Goal: Transaction & Acquisition: Download file/media

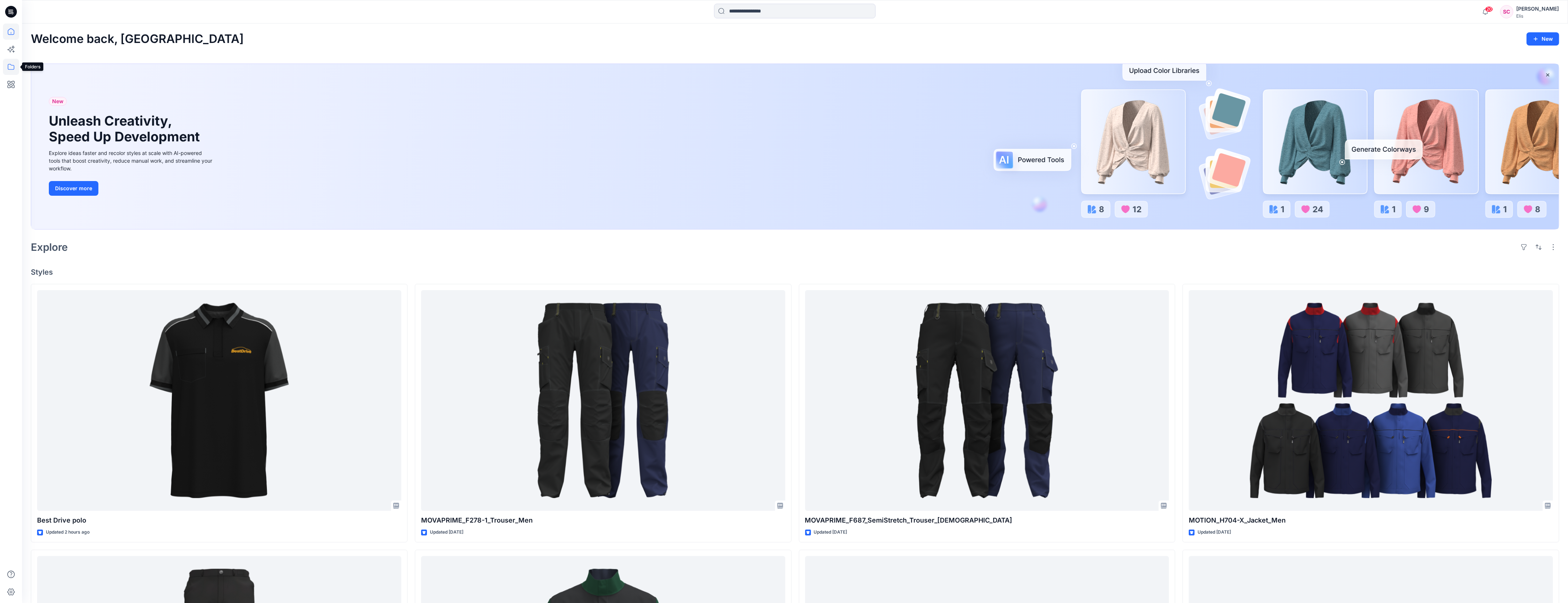
click at [11, 65] on icon at bounding box center [11, 67] width 7 height 6
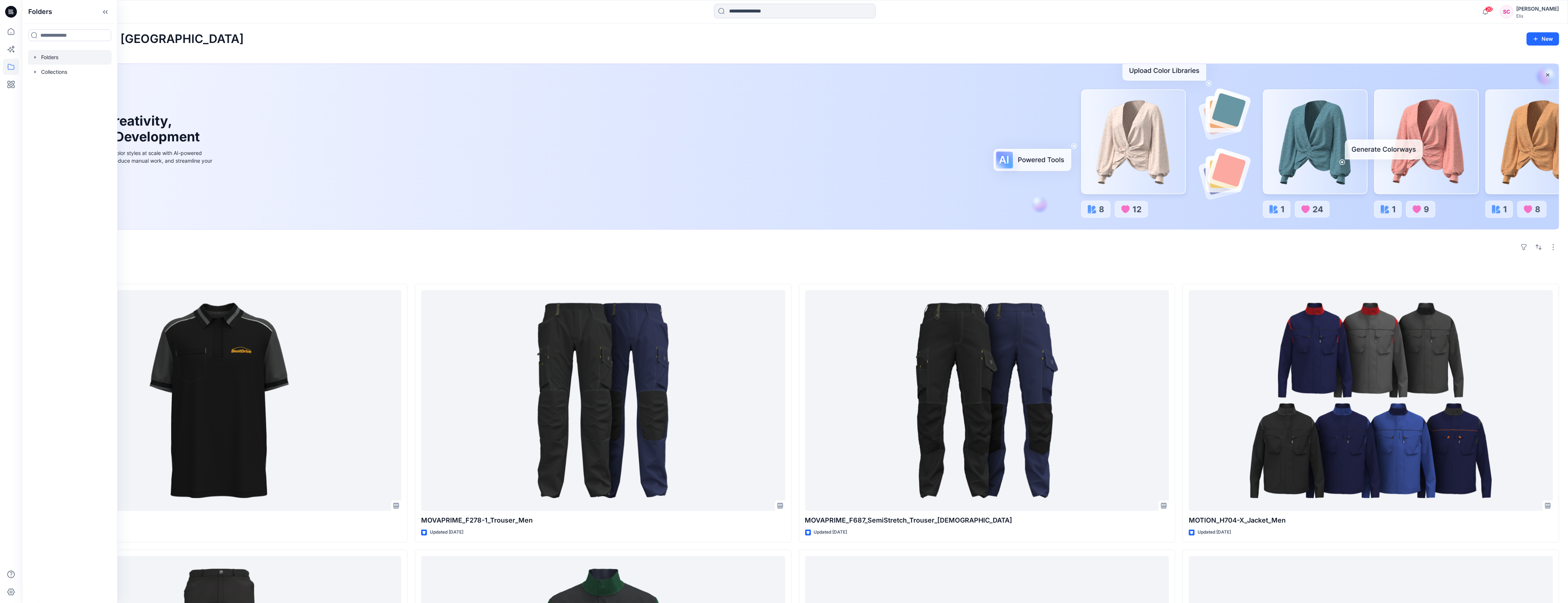
click at [52, 54] on div at bounding box center [70, 57] width 84 height 15
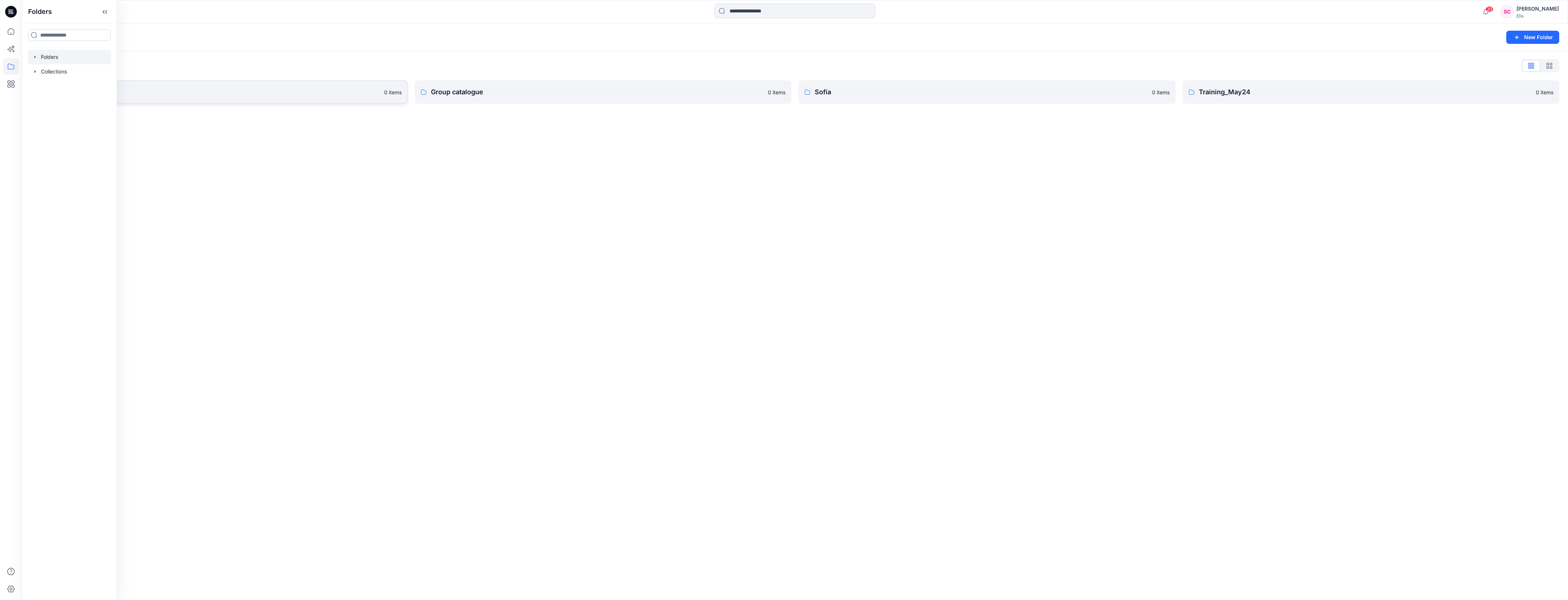
click at [296, 90] on p "Group bespoke" at bounding box center [213, 92] width 333 height 10
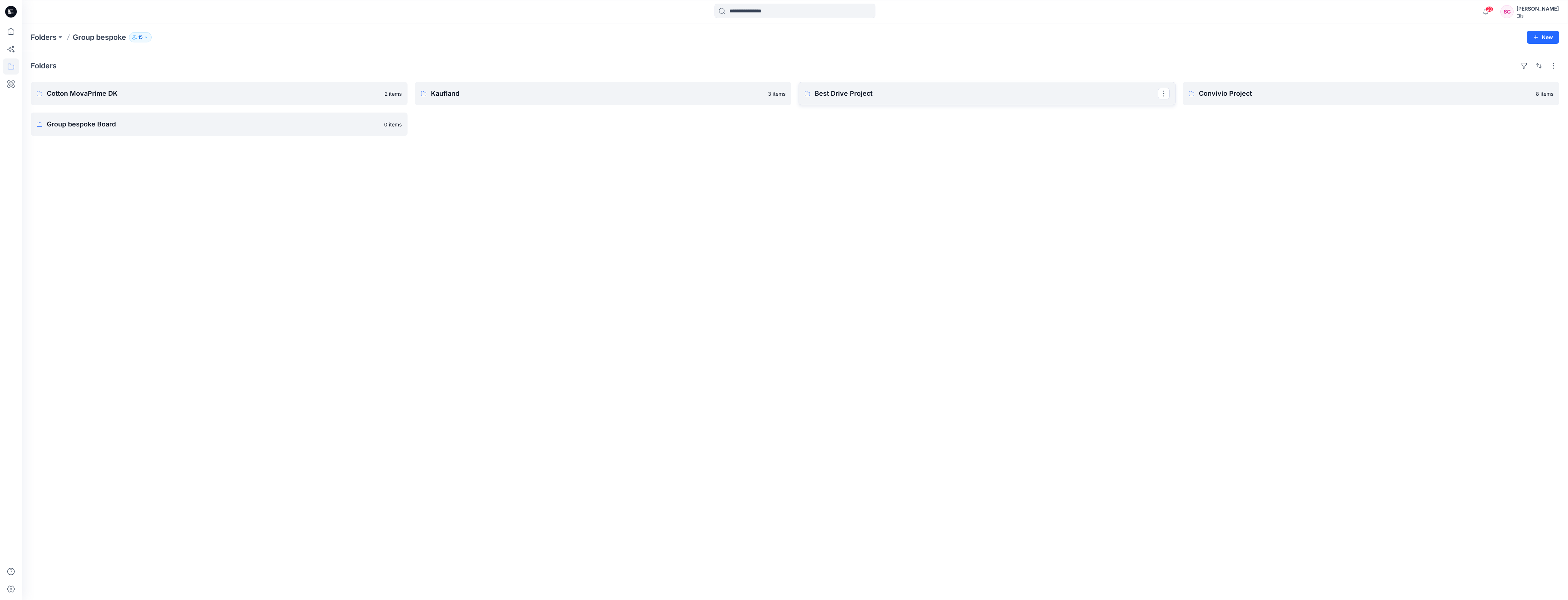
click at [929, 94] on p "Best Drive Project" at bounding box center [986, 93] width 343 height 10
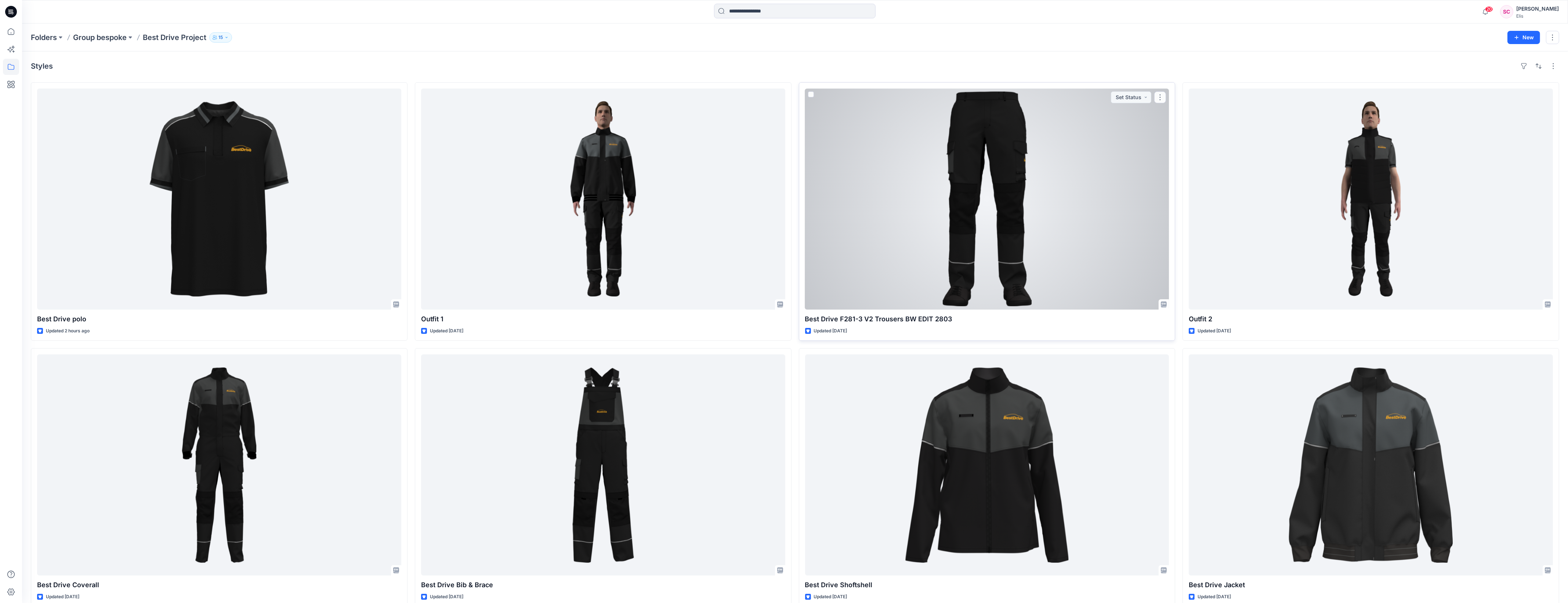
click at [926, 245] on div at bounding box center [987, 199] width 364 height 221
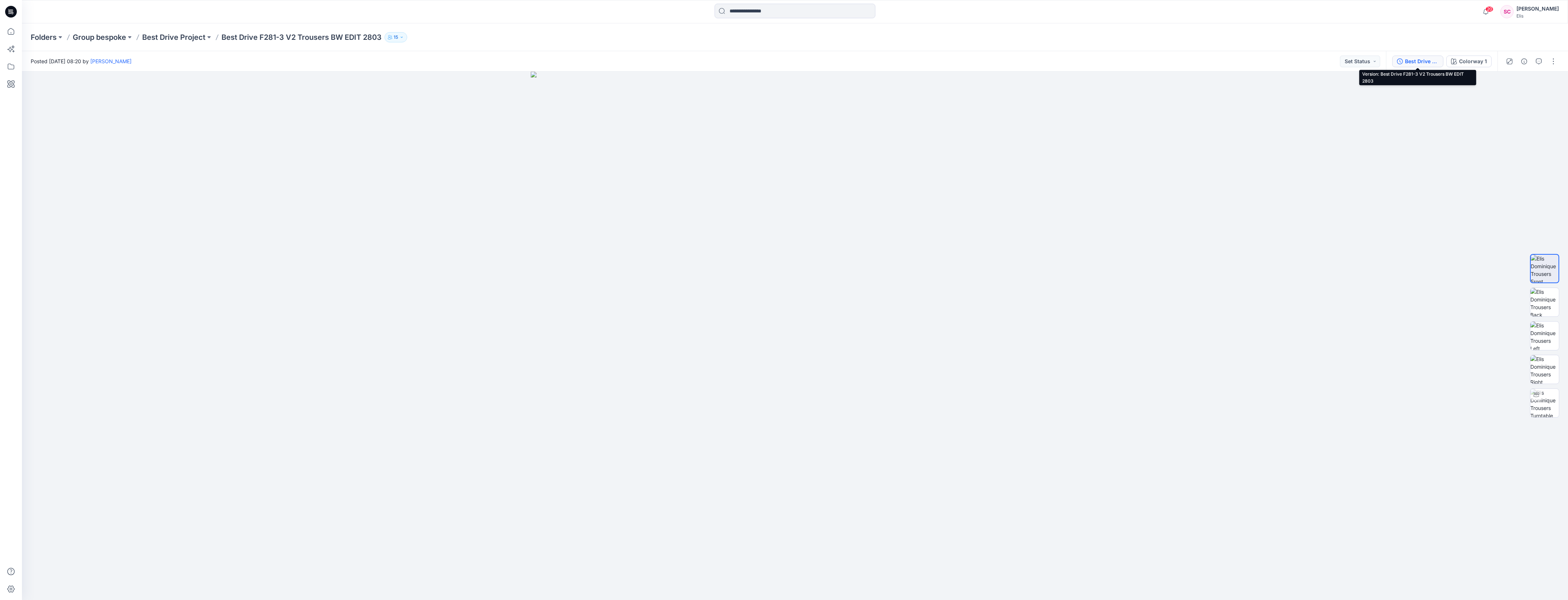
click at [1423, 61] on div "Best Drive F281-3 V2 Trousers BW EDIT 2803" at bounding box center [1421, 61] width 33 height 8
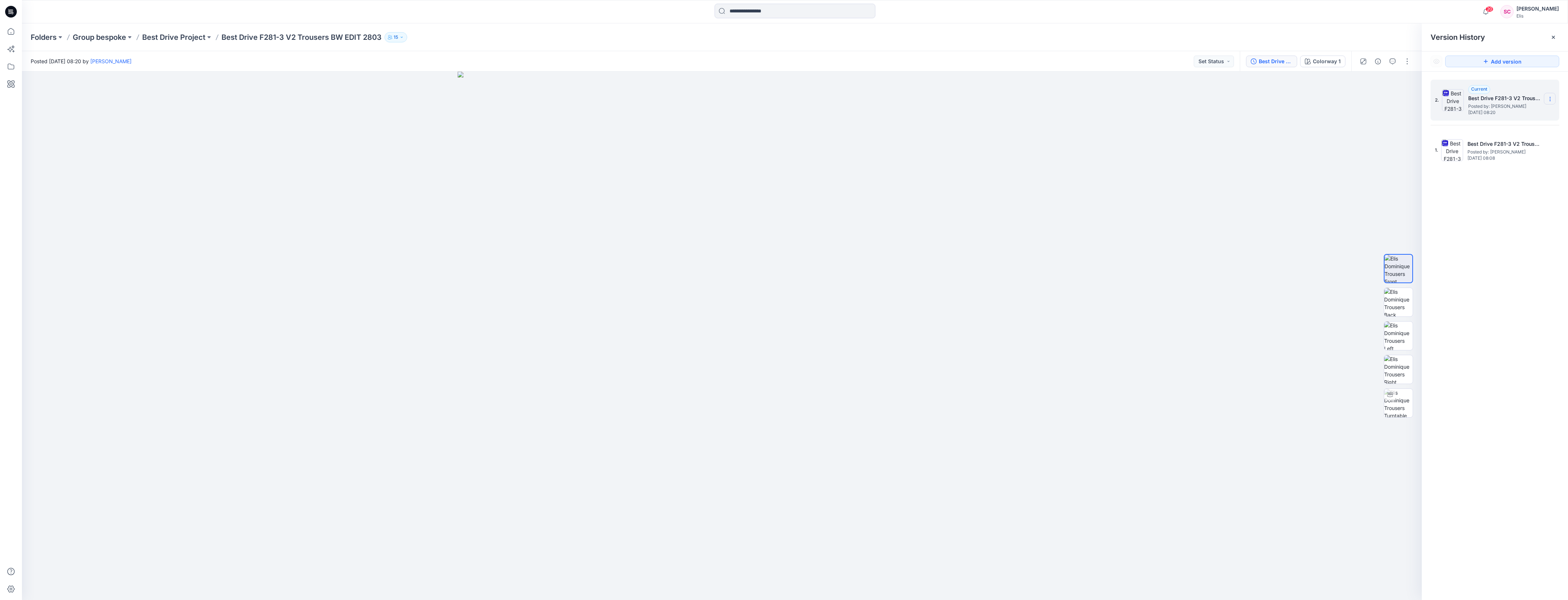
click at [1550, 98] on icon at bounding box center [1550, 99] width 6 height 6
click at [1522, 113] on span "Download Source BW File" at bounding box center [1513, 114] width 61 height 9
